Goal: Transaction & Acquisition: Purchase product/service

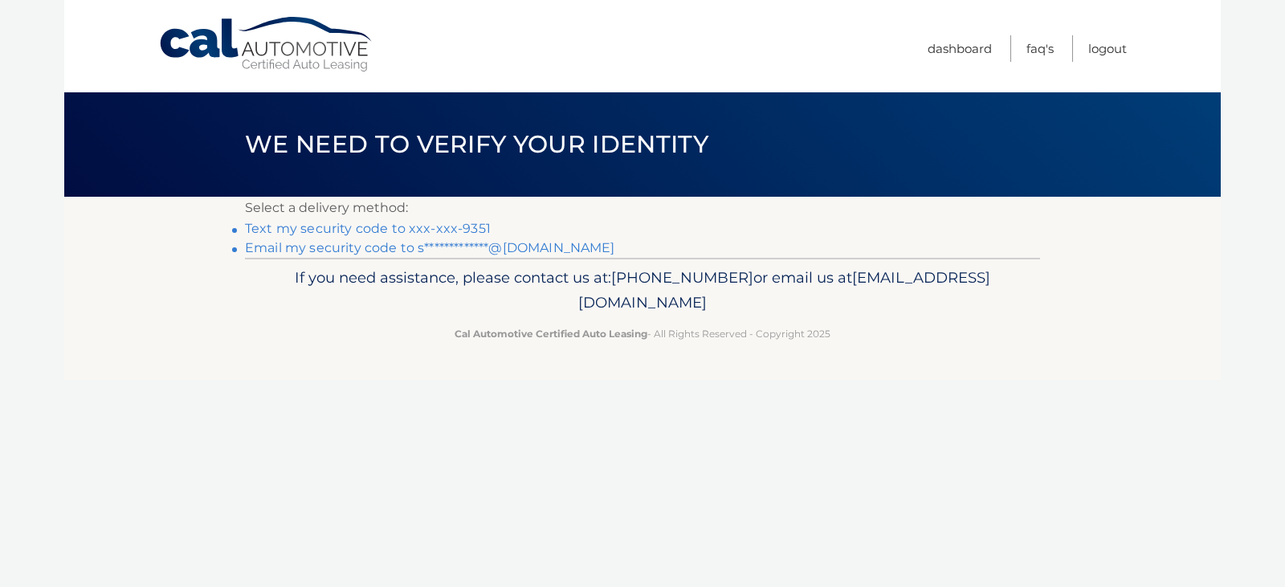
click at [153, 471] on div "Cal Automotive Menu Dashboard FAQ's Logout ×" at bounding box center [642, 293] width 1157 height 587
click at [453, 225] on link "Text my security code to xxx-xxx-9351" at bounding box center [368, 228] width 246 height 15
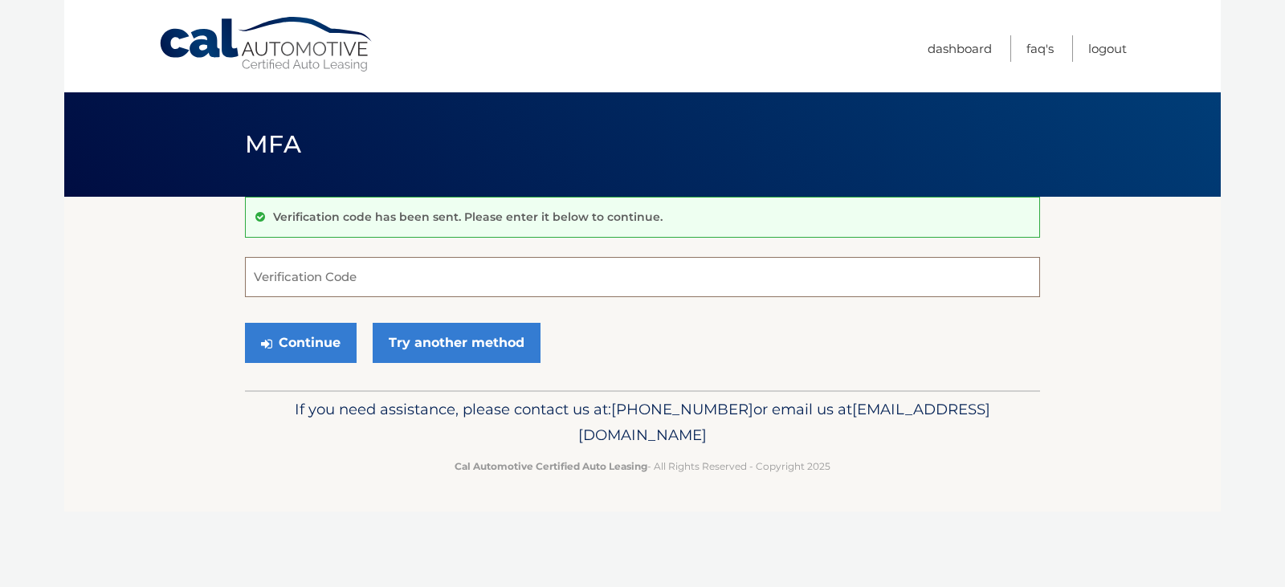
click at [443, 275] on input "Verification Code" at bounding box center [642, 277] width 795 height 40
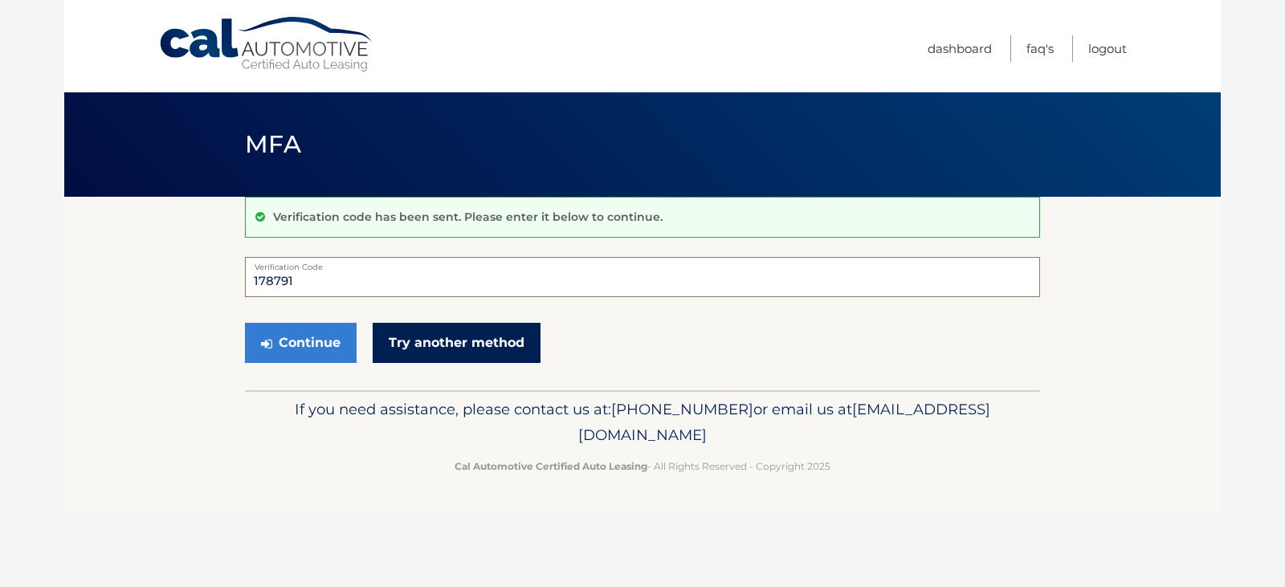
type input "178791"
click at [495, 347] on link "Try another method" at bounding box center [457, 343] width 168 height 40
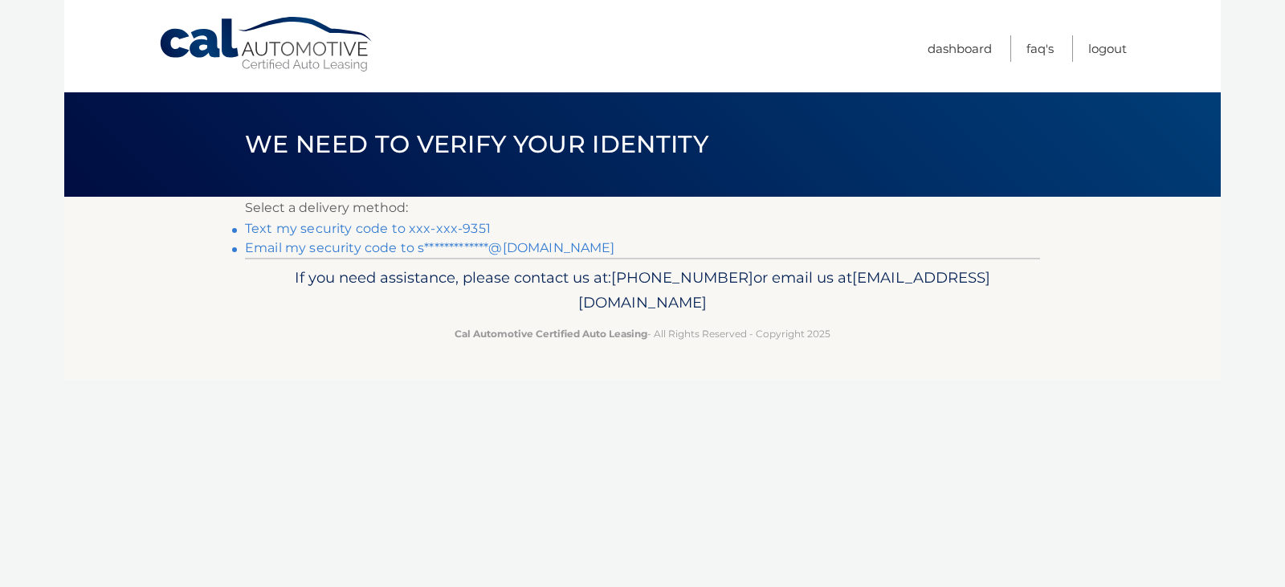
click at [439, 225] on link "Text my security code to xxx-xxx-9351" at bounding box center [368, 228] width 246 height 15
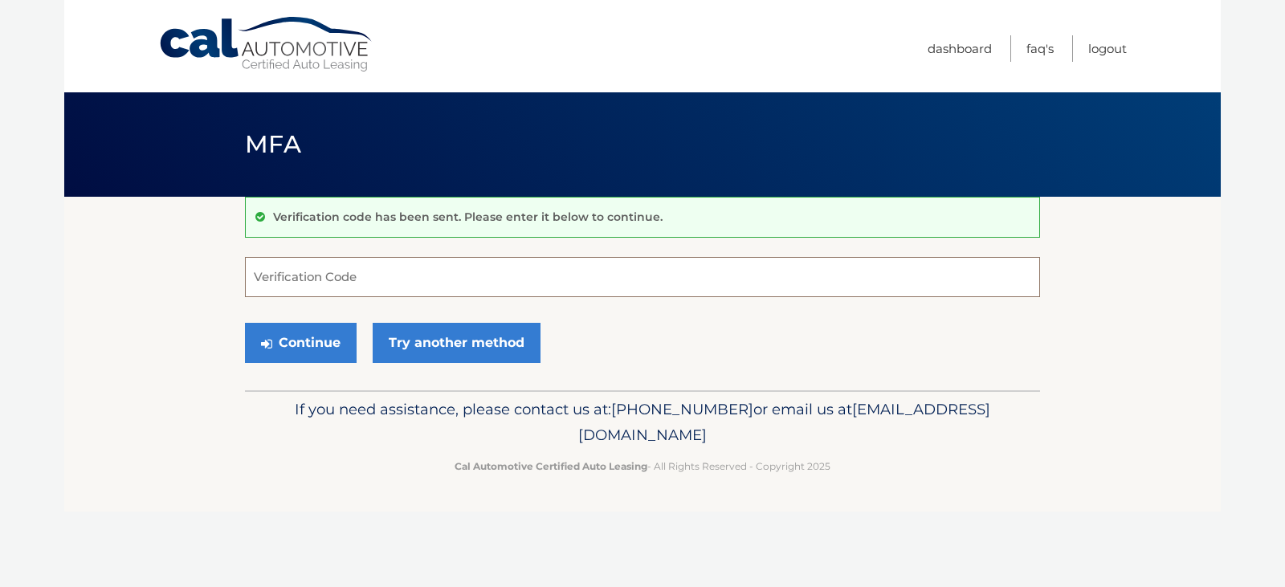
click at [350, 281] on input "Verification Code" at bounding box center [642, 277] width 795 height 40
click at [315, 279] on input "Verification Code" at bounding box center [642, 277] width 795 height 40
type input "620518"
click at [291, 335] on button "Continue" at bounding box center [301, 343] width 112 height 40
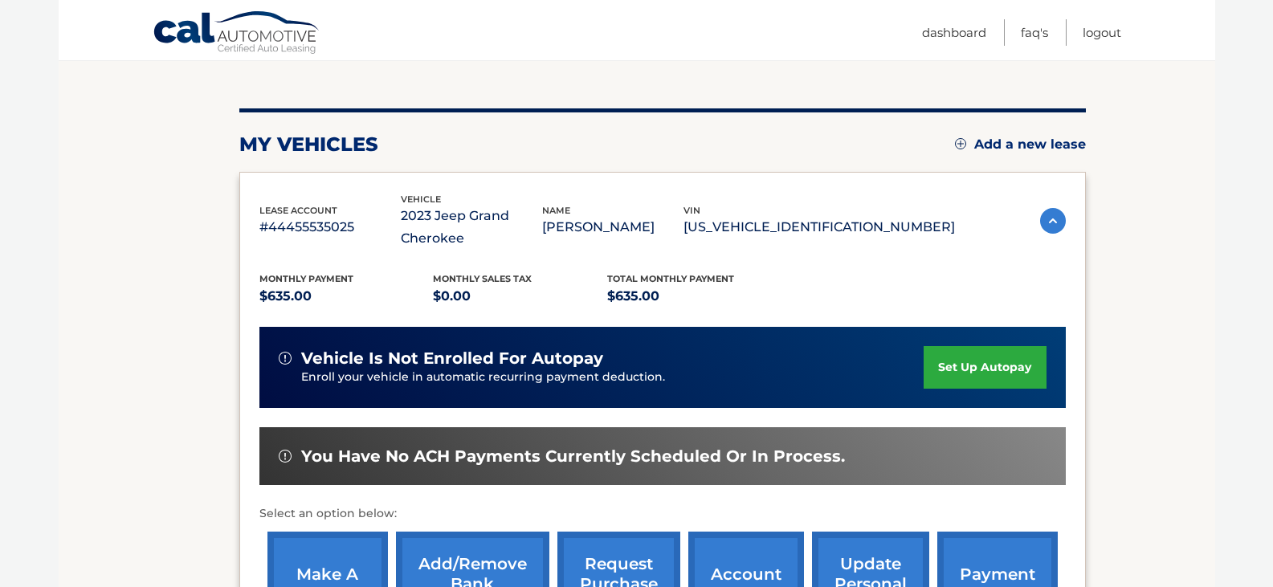
scroll to position [402, 0]
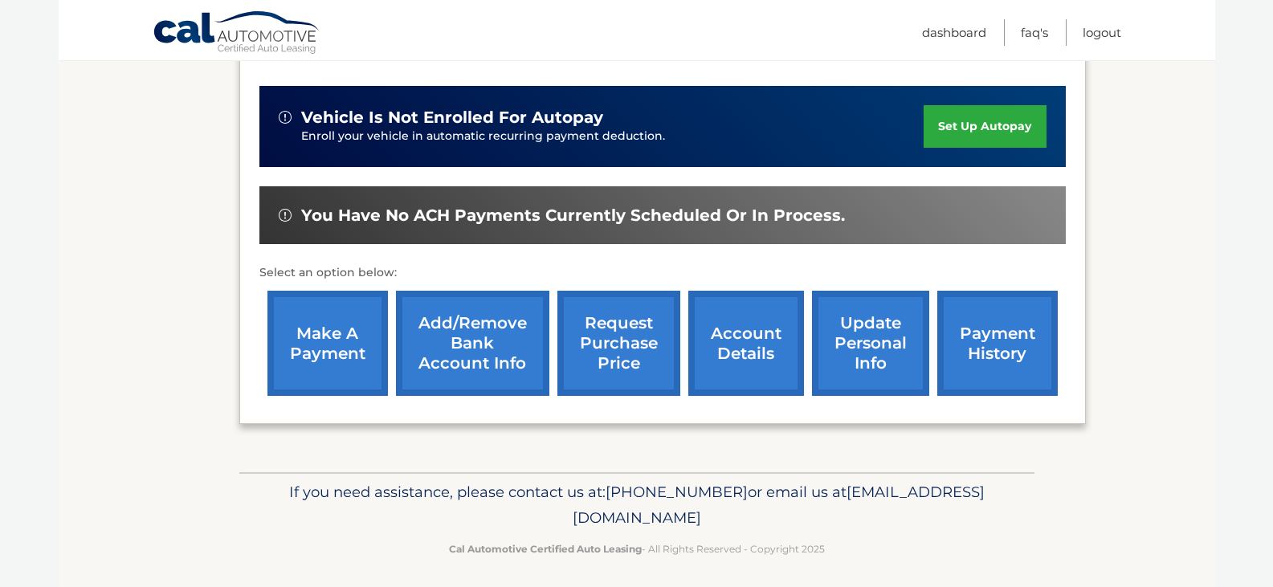
click at [324, 325] on link "make a payment" at bounding box center [327, 343] width 120 height 105
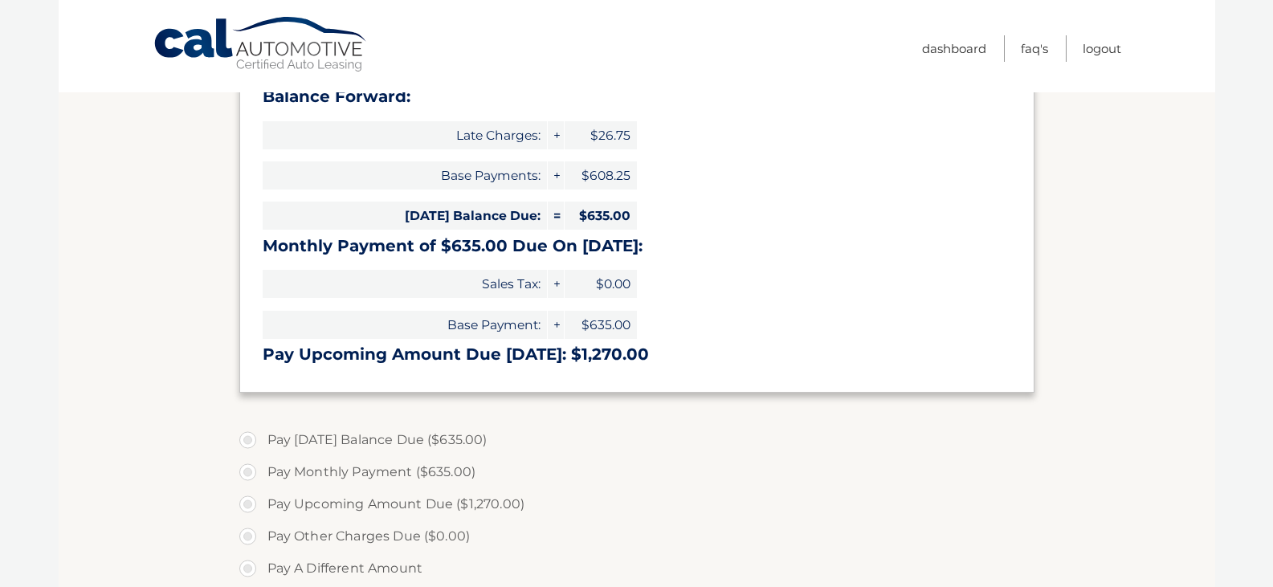
select select "YzExY2QxYWQtYThlZC00NWMyLTkyNzAtYWM1ZThkZDFkNmRh"
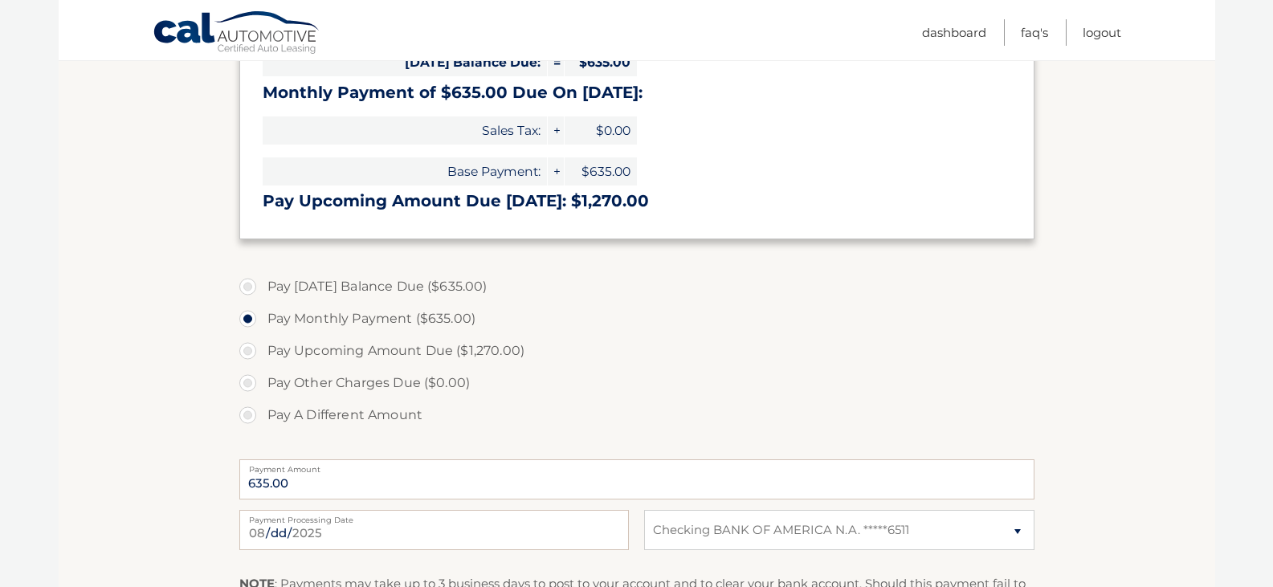
scroll to position [482, 0]
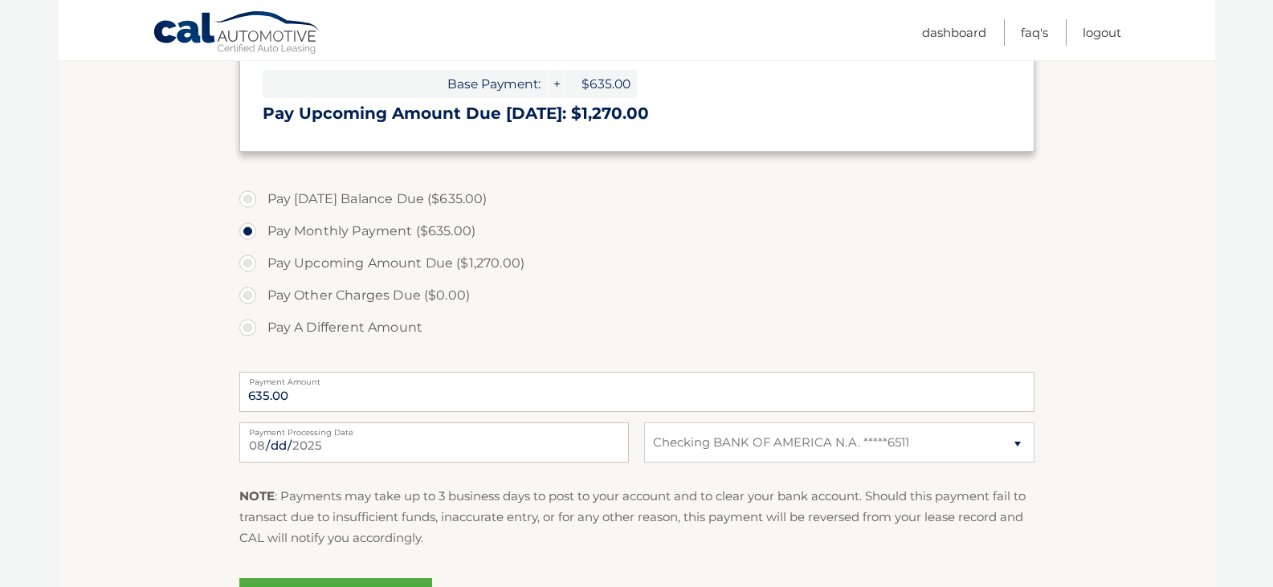
click at [248, 196] on label "Pay [DATE] Balance Due ($635.00)" at bounding box center [636, 199] width 795 height 32
click at [248, 196] on input "Pay [DATE] Balance Due ($635.00)" at bounding box center [254, 196] width 16 height 26
radio input "true"
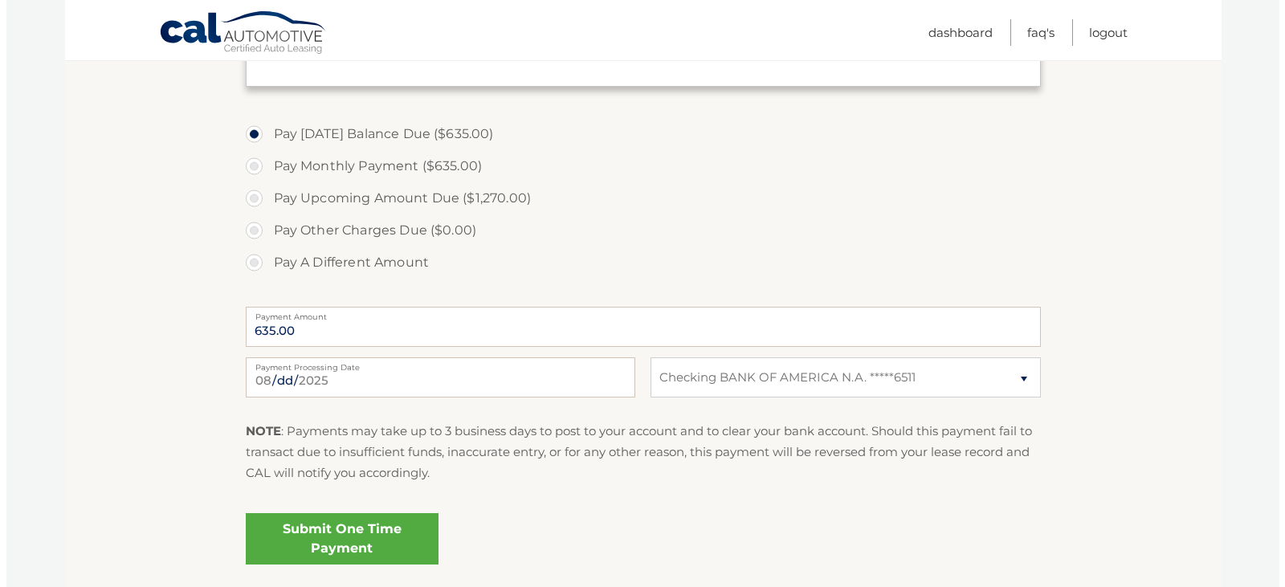
scroll to position [669, 0]
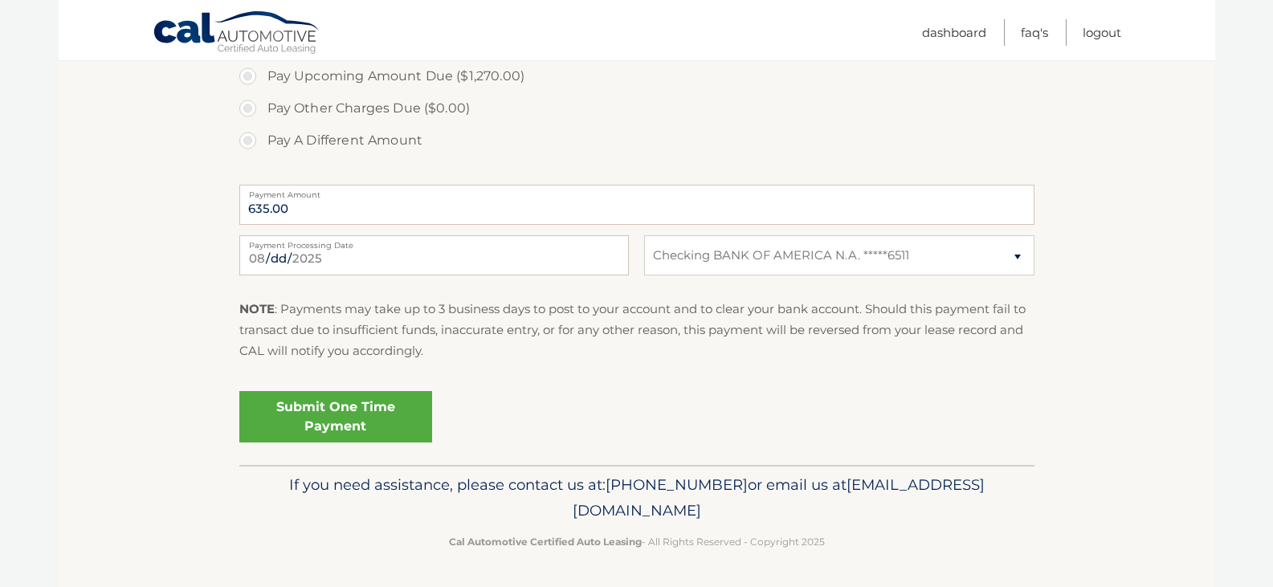
click at [347, 426] on link "Submit One Time Payment" at bounding box center [335, 416] width 193 height 51
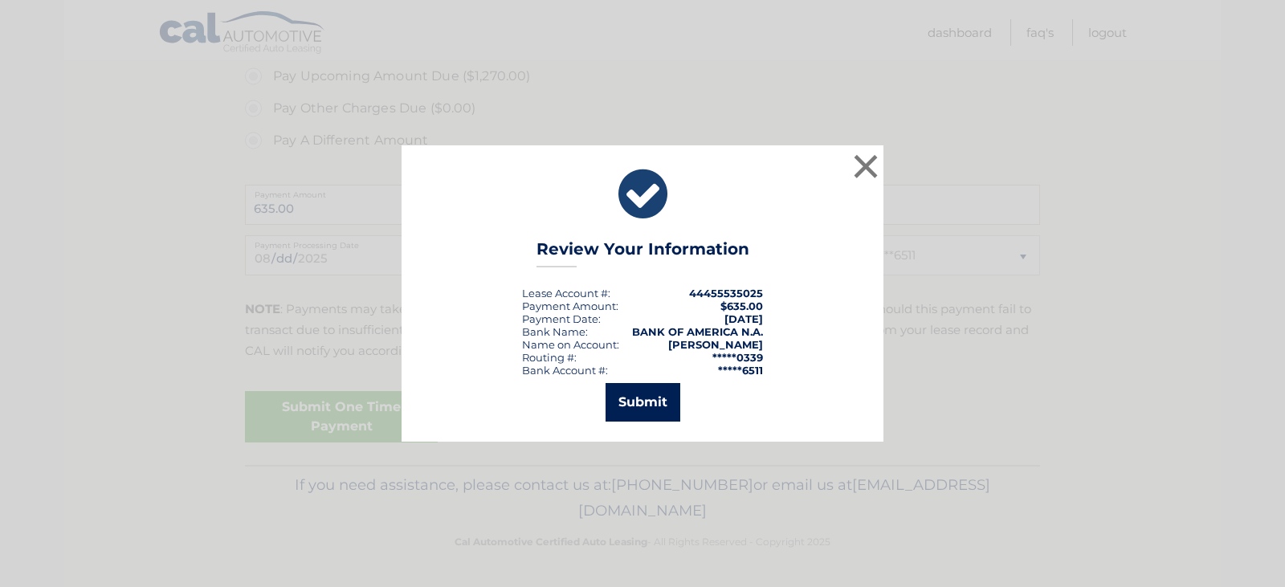
click at [657, 406] on button "Submit" at bounding box center [643, 402] width 75 height 39
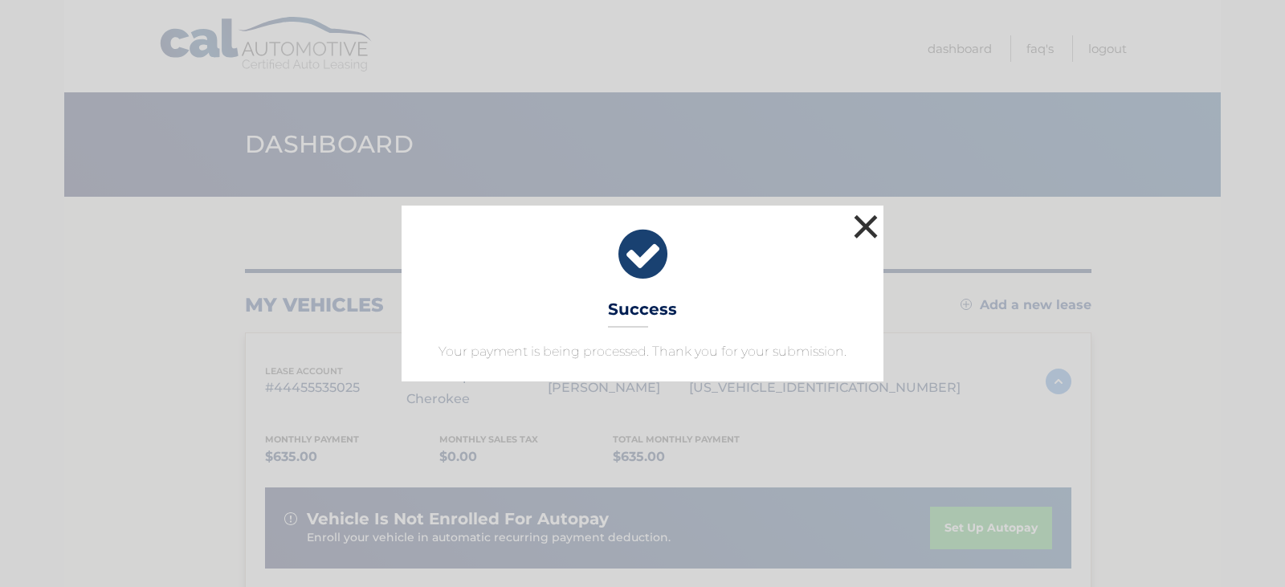
click at [867, 223] on button "×" at bounding box center [866, 226] width 32 height 32
